Goal: Learn about a topic: Learn about a topic

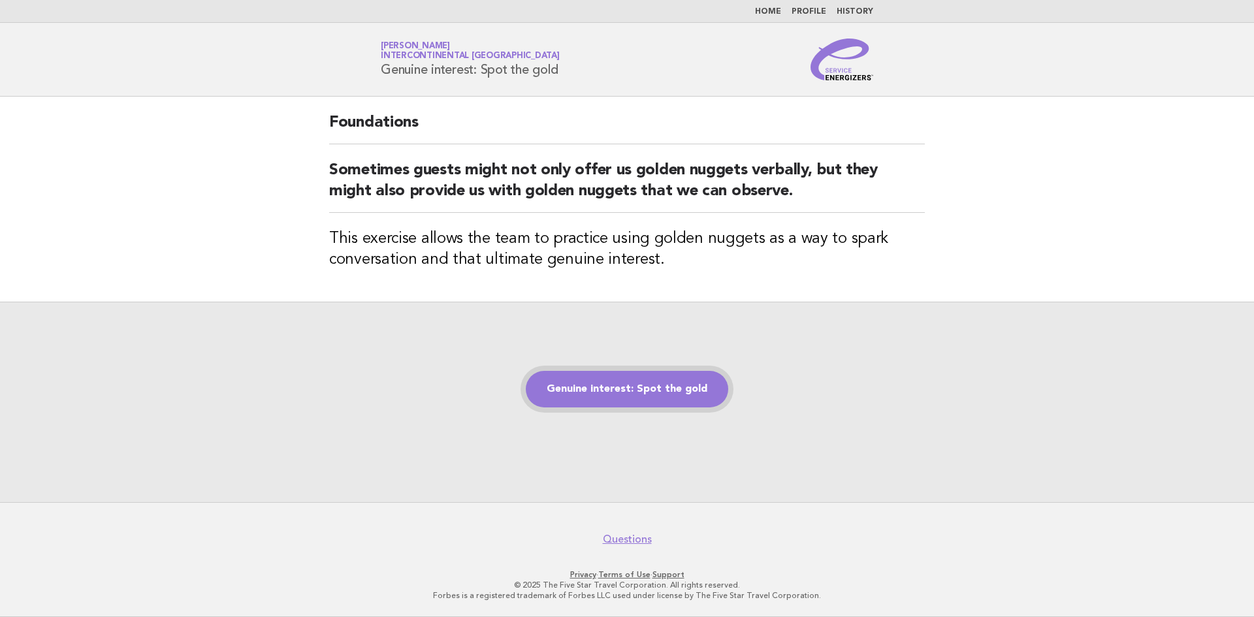
click at [660, 395] on link "Genuine interest: Spot the gold" at bounding box center [627, 389] width 202 height 37
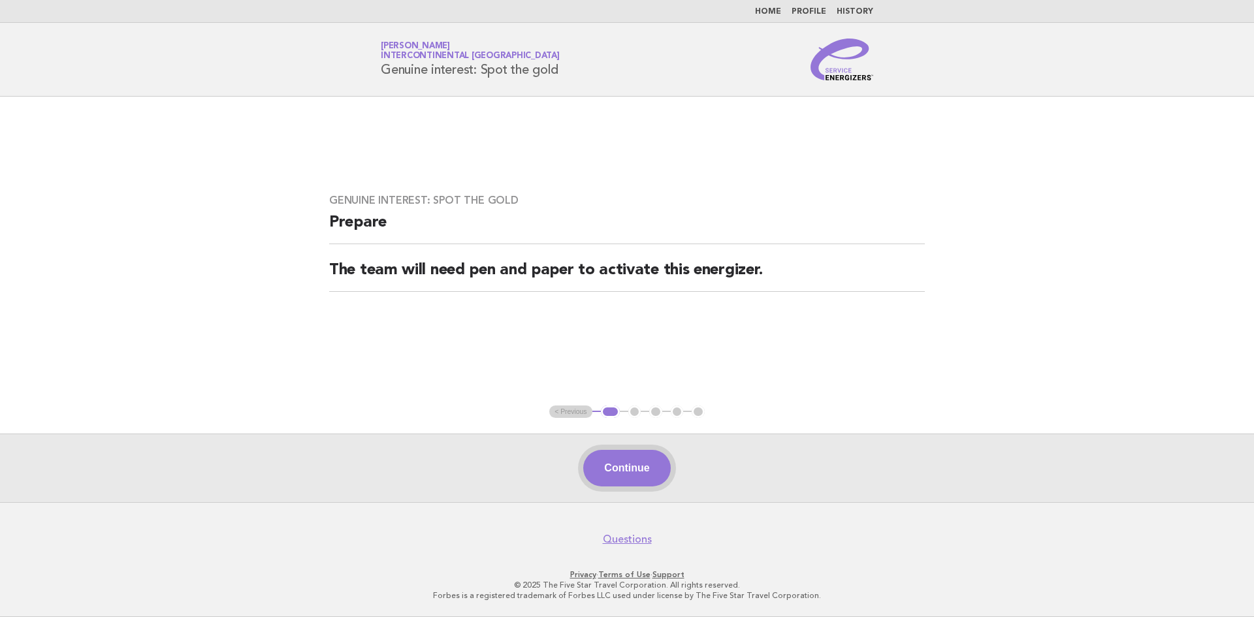
click at [637, 470] on button "Continue" at bounding box center [626, 468] width 87 height 37
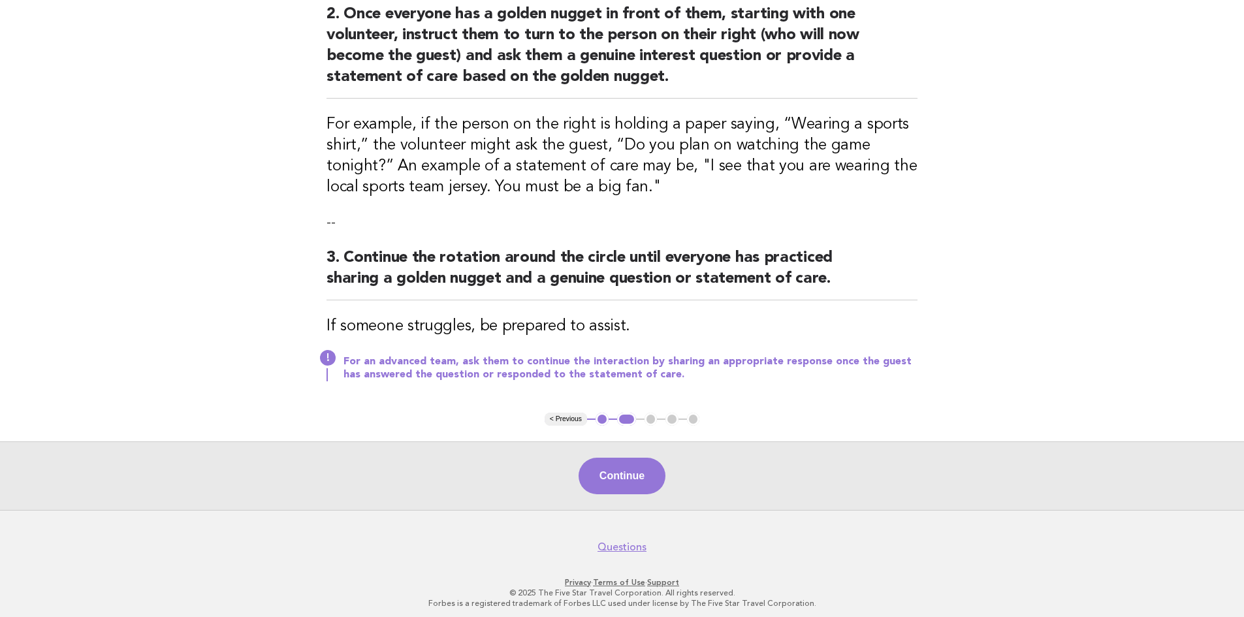
scroll to position [383, 0]
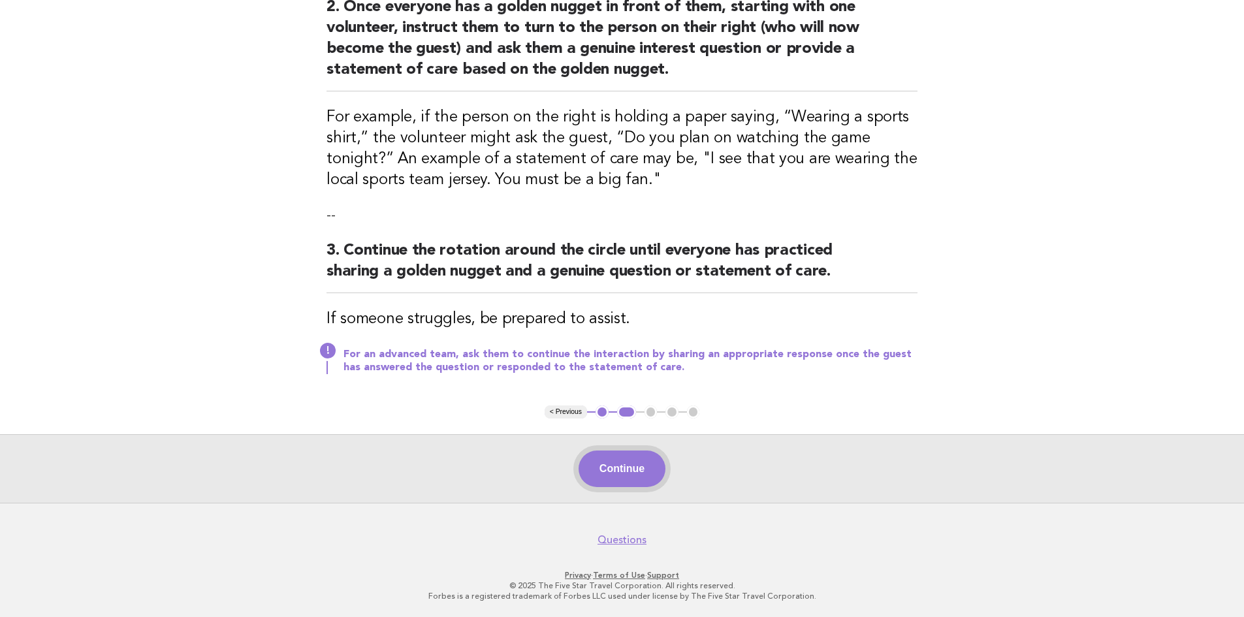
click at [603, 467] on button "Continue" at bounding box center [622, 469] width 87 height 37
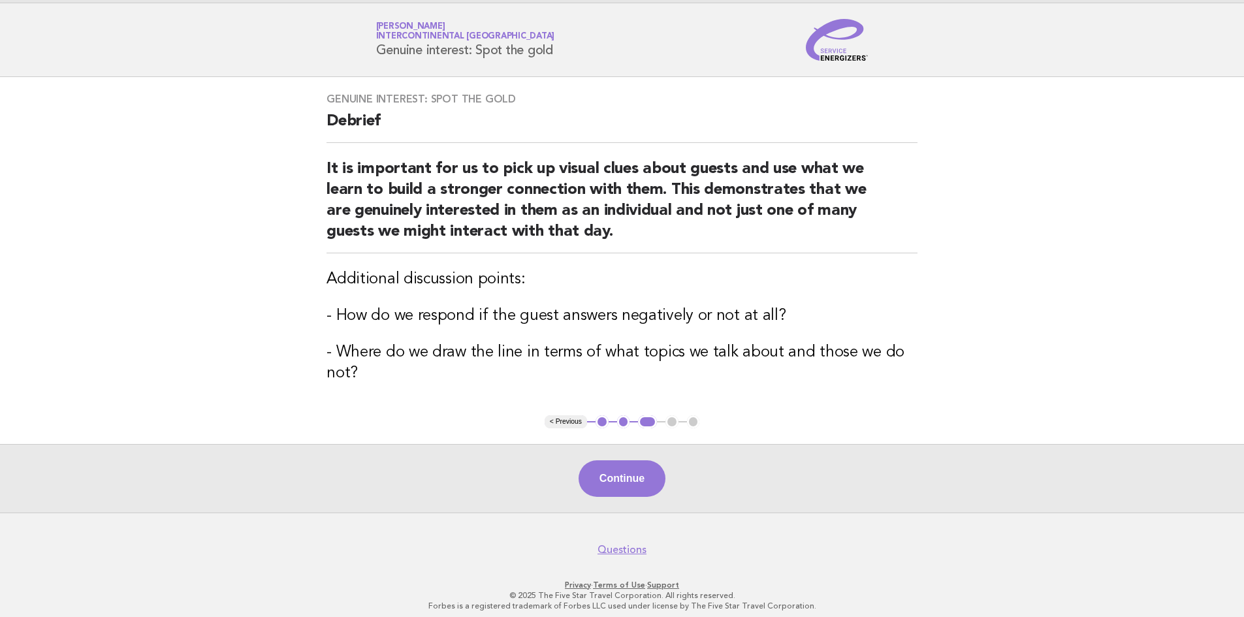
scroll to position [29, 0]
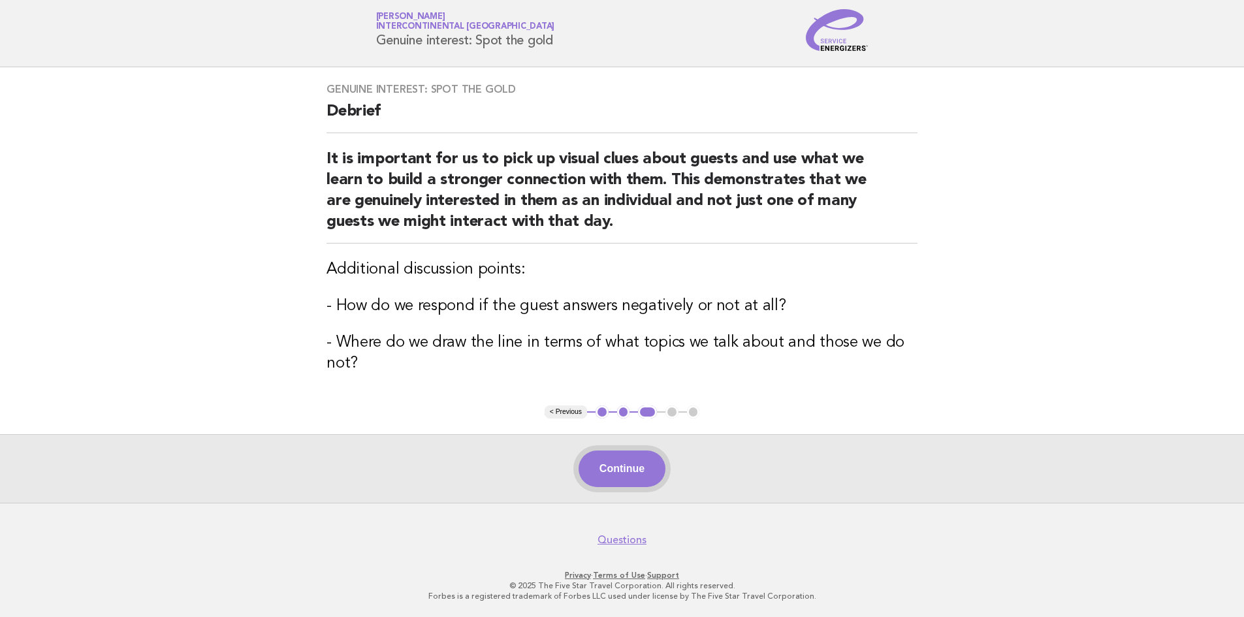
click at [617, 470] on button "Continue" at bounding box center [622, 469] width 87 height 37
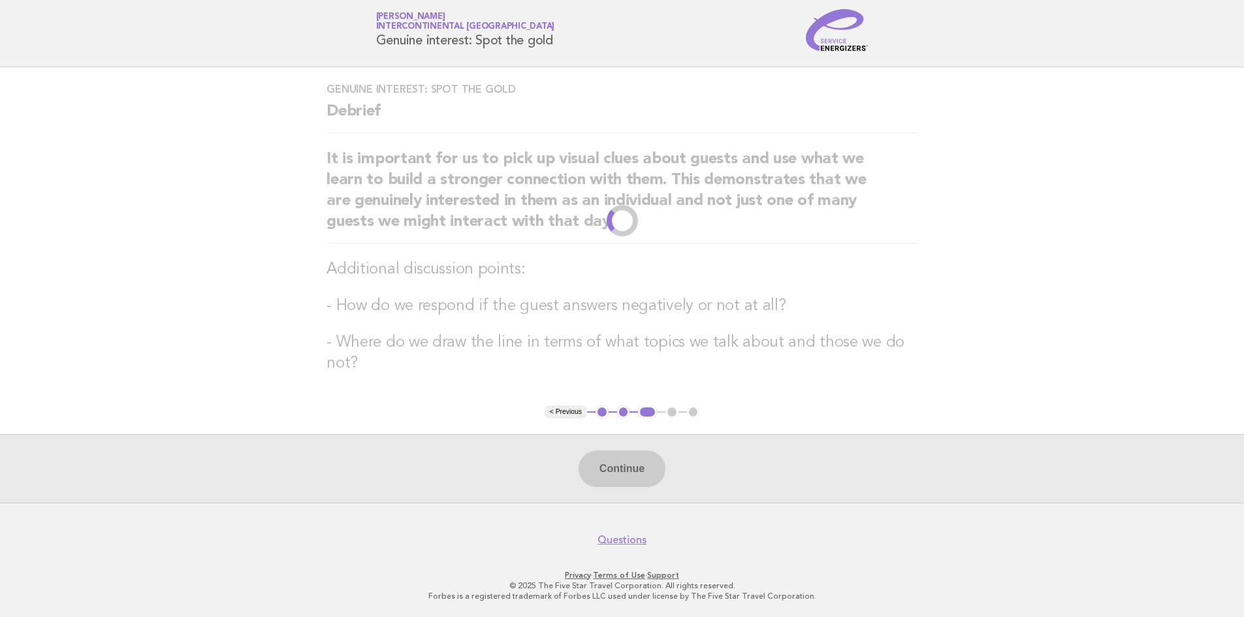
scroll to position [0, 0]
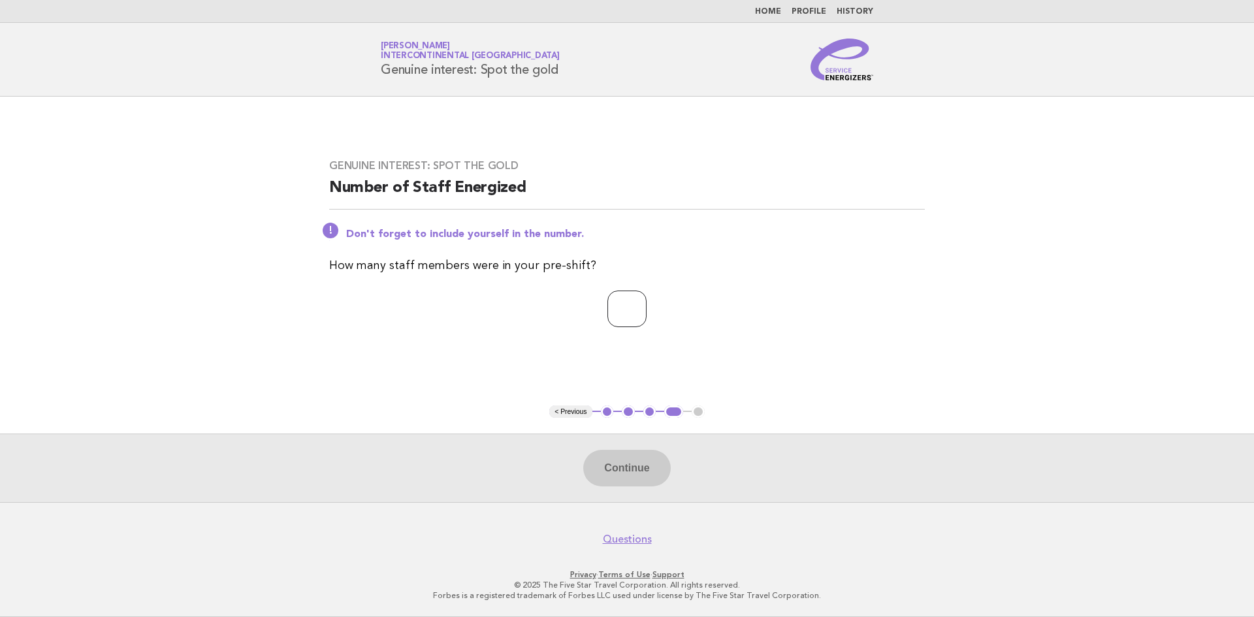
click at [639, 314] on input "number" at bounding box center [626, 309] width 39 height 37
type input "**"
click at [655, 467] on button "Continue" at bounding box center [626, 468] width 87 height 37
